Goal: Navigation & Orientation: Find specific page/section

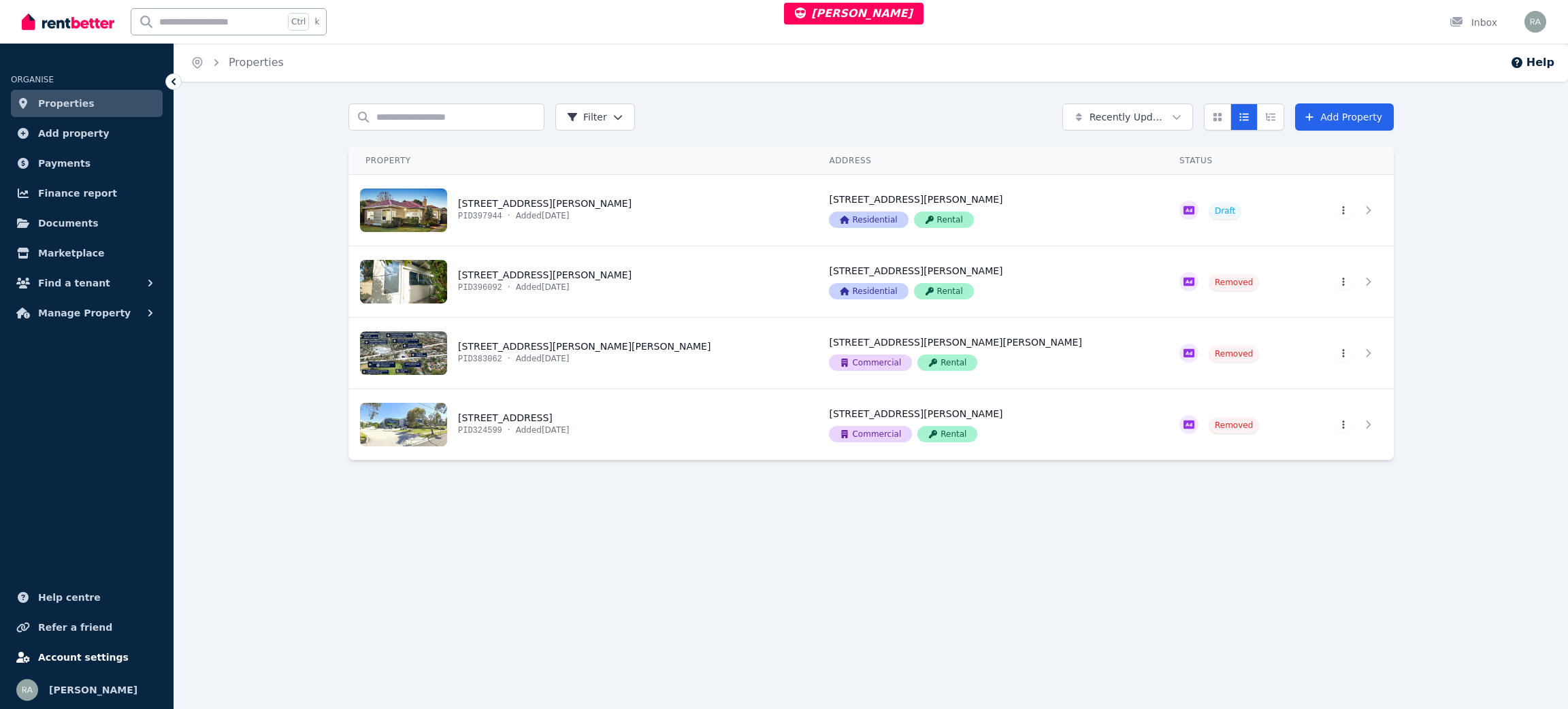
click at [76, 668] on link "Account settings" at bounding box center [86, 657] width 152 height 27
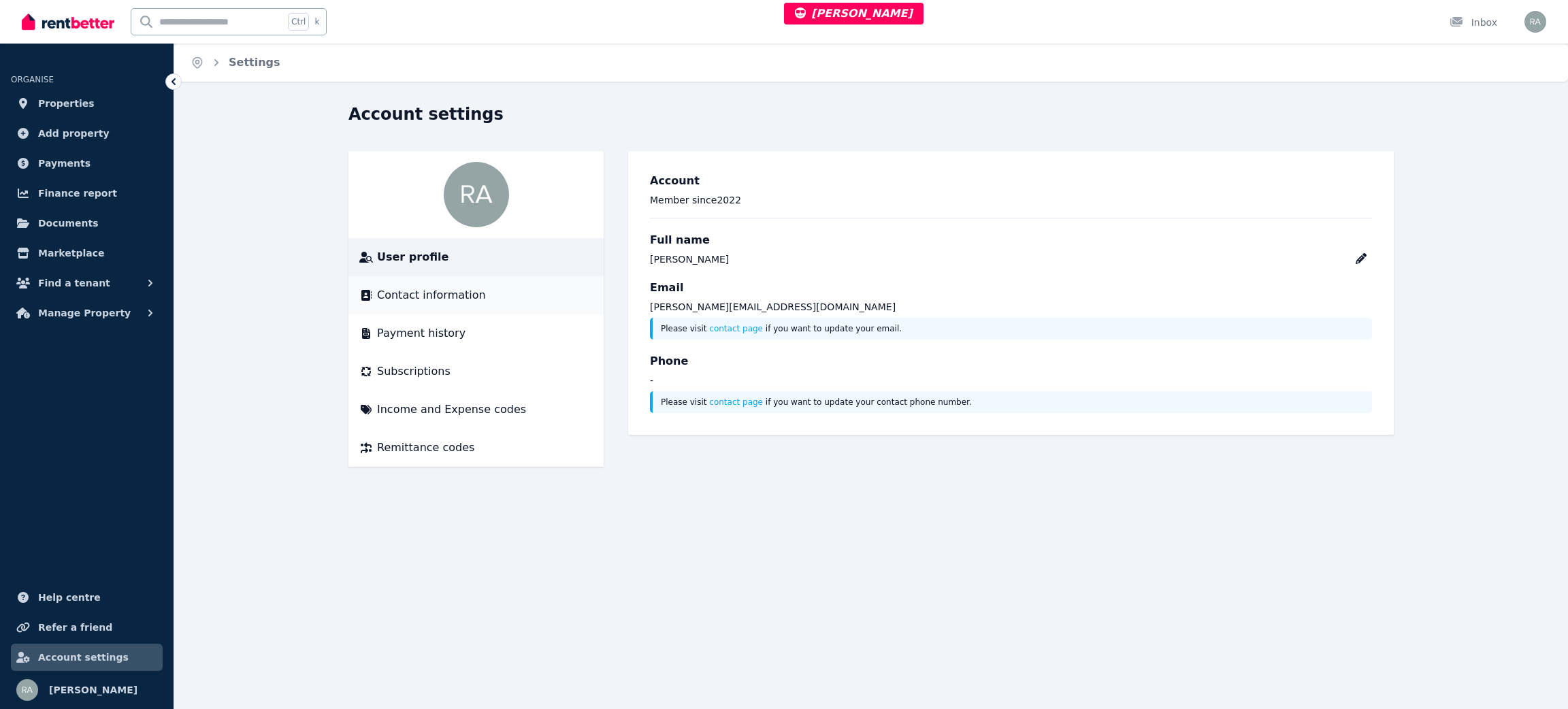
click at [470, 289] on span "Contact information" at bounding box center [432, 295] width 109 height 16
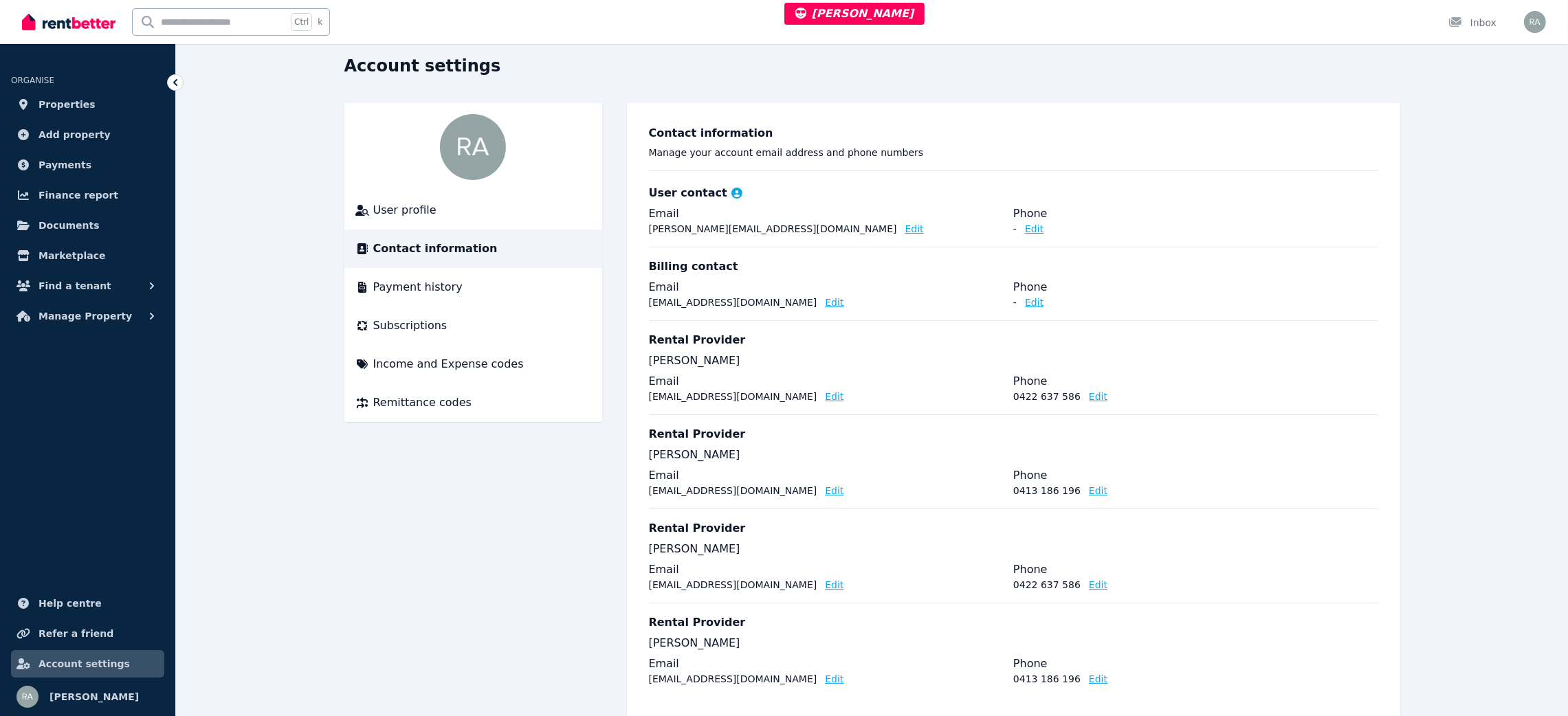
scroll to position [76, 0]
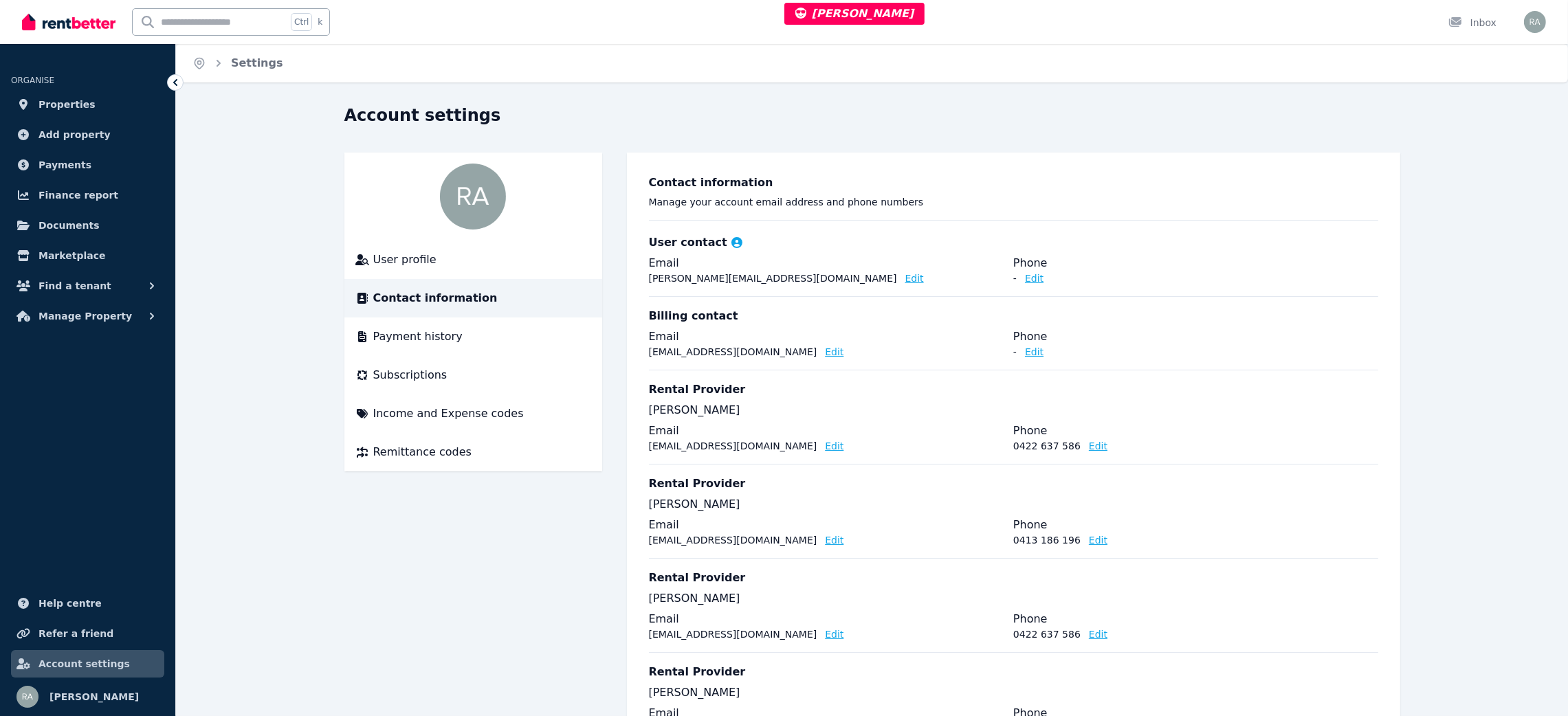
scroll to position [76, 0]
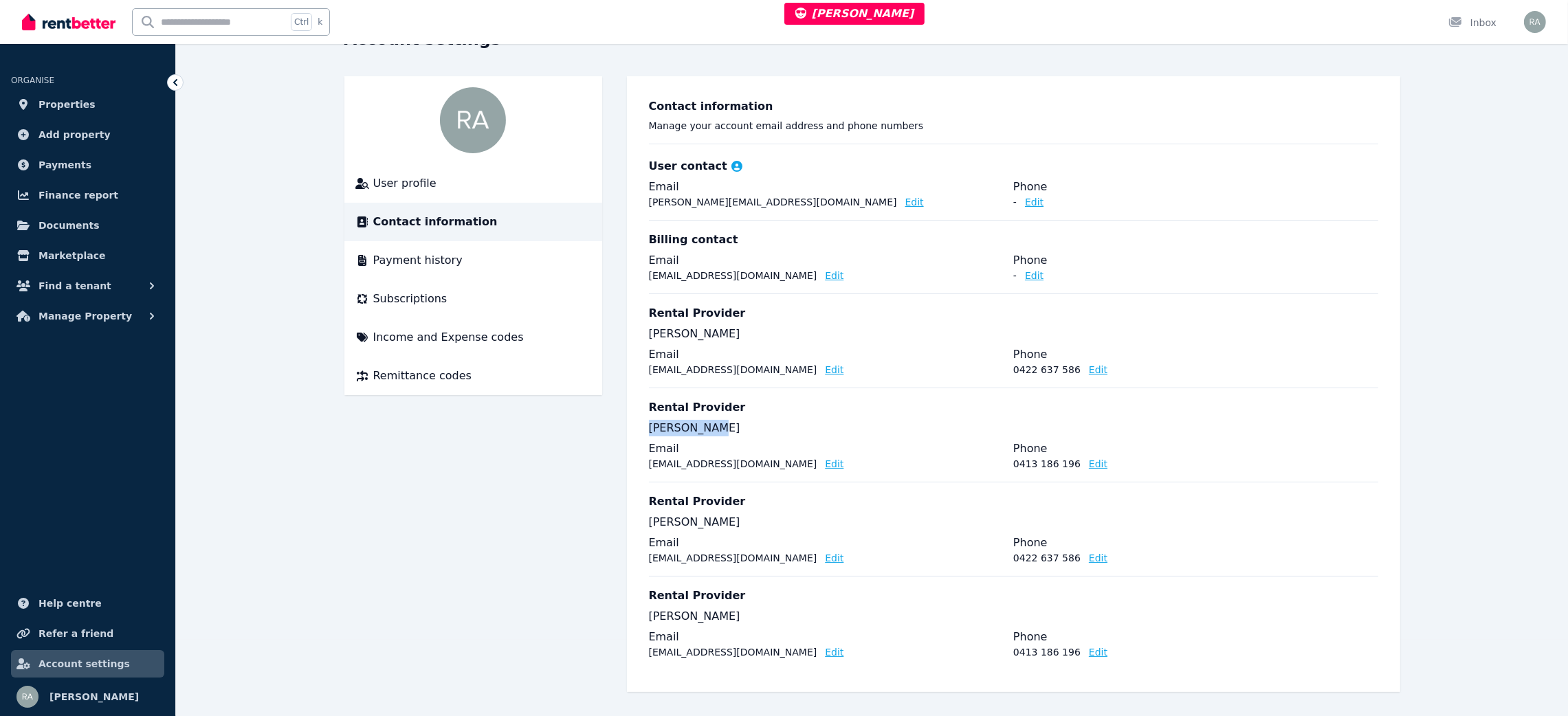
drag, startPoint x: 644, startPoint y: 420, endPoint x: 742, endPoint y: 424, distance: 98.1
click at [742, 424] on div "Contact information Manage your account email address and phone numbers User co…" at bounding box center [1014, 384] width 752 height 594
copy p "[PERSON_NAME]"
click at [489, 529] on div "User profile Contact information Payment history Subscriptions Income and Expen…" at bounding box center [872, 384] width 1056 height 616
